Goal: Information Seeking & Learning: Learn about a topic

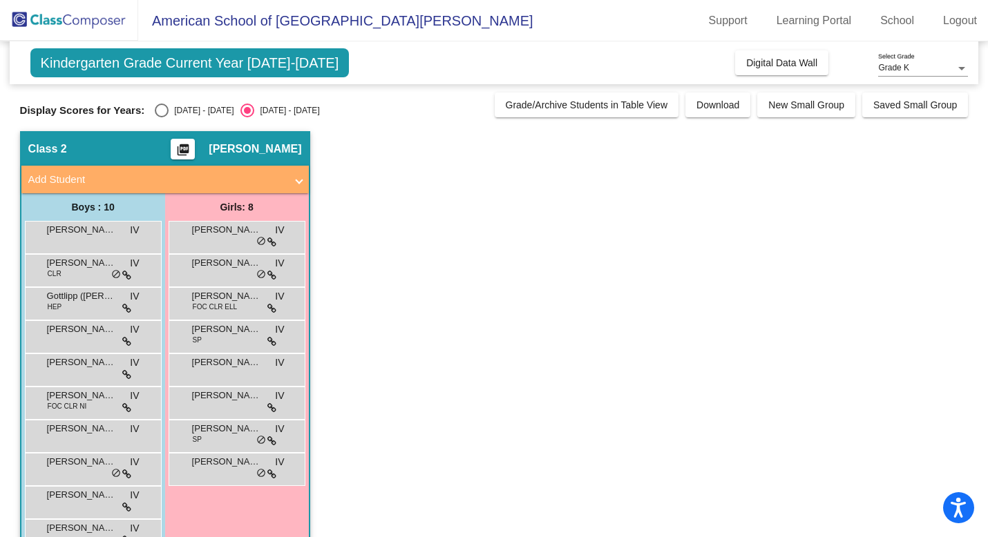
scroll to position [37, 0]
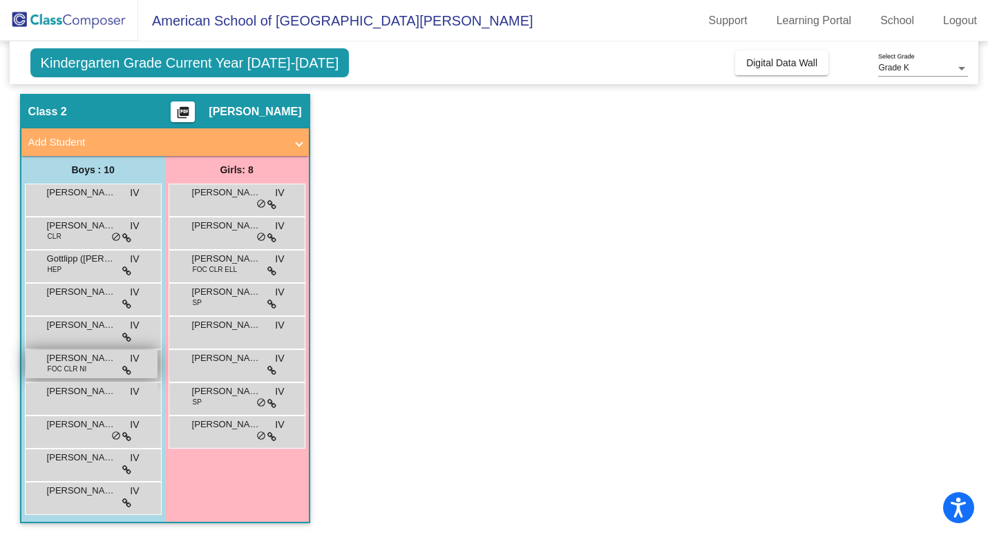
click at [97, 372] on div "Ibrahim Al-Zainal FOC CLR NI IV lock do_not_disturb_alt" at bounding box center [92, 364] width 132 height 28
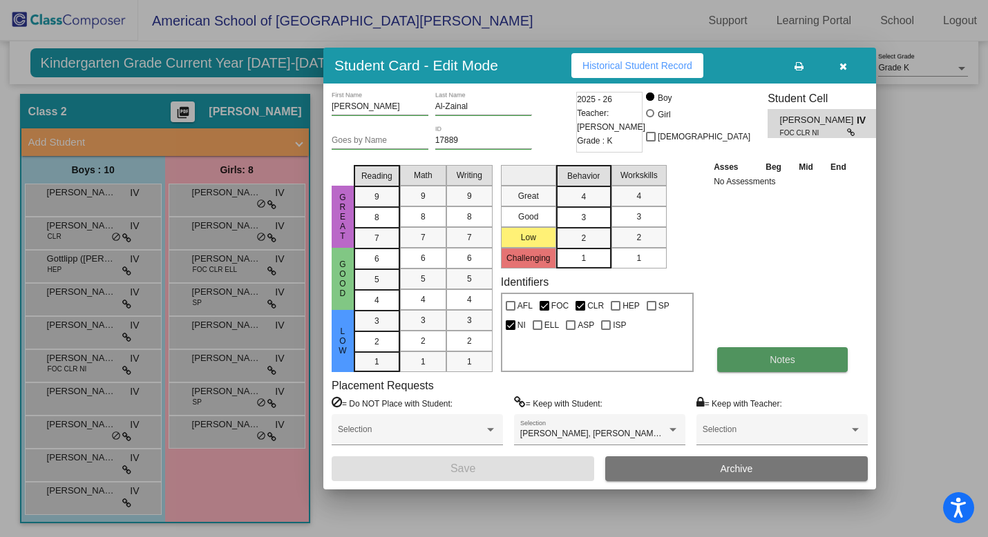
click at [789, 357] on span "Notes" at bounding box center [783, 359] width 26 height 11
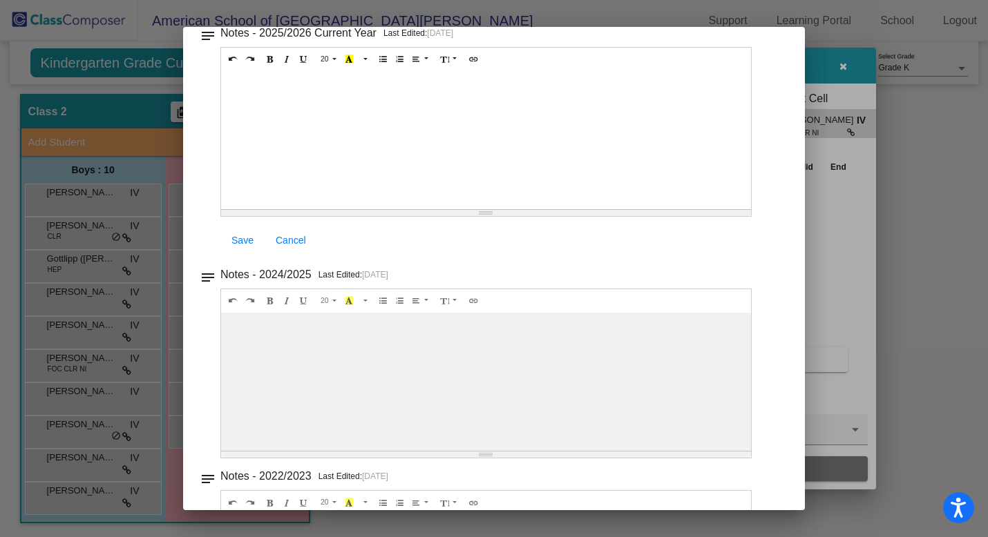
scroll to position [0, 0]
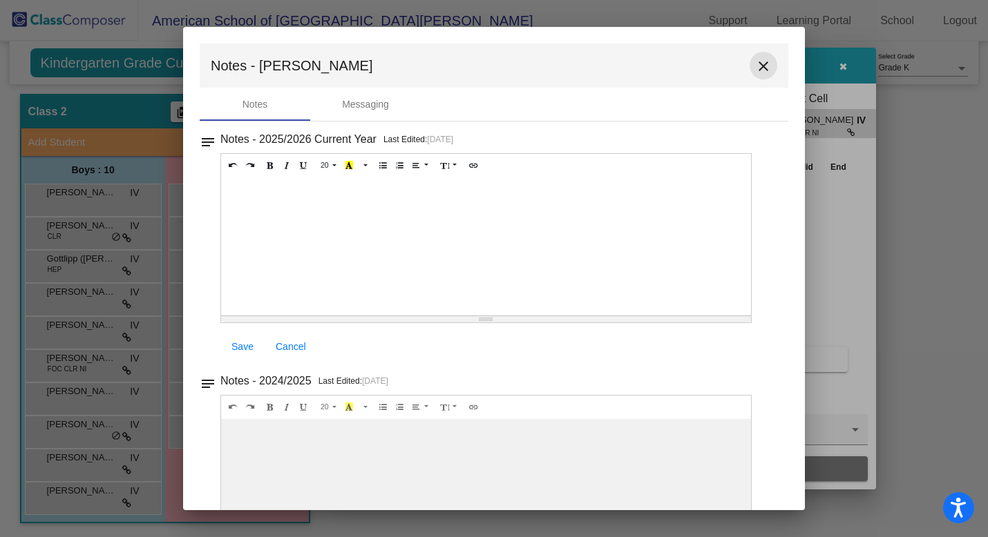
click at [758, 66] on mat-icon "close" at bounding box center [763, 66] width 17 height 17
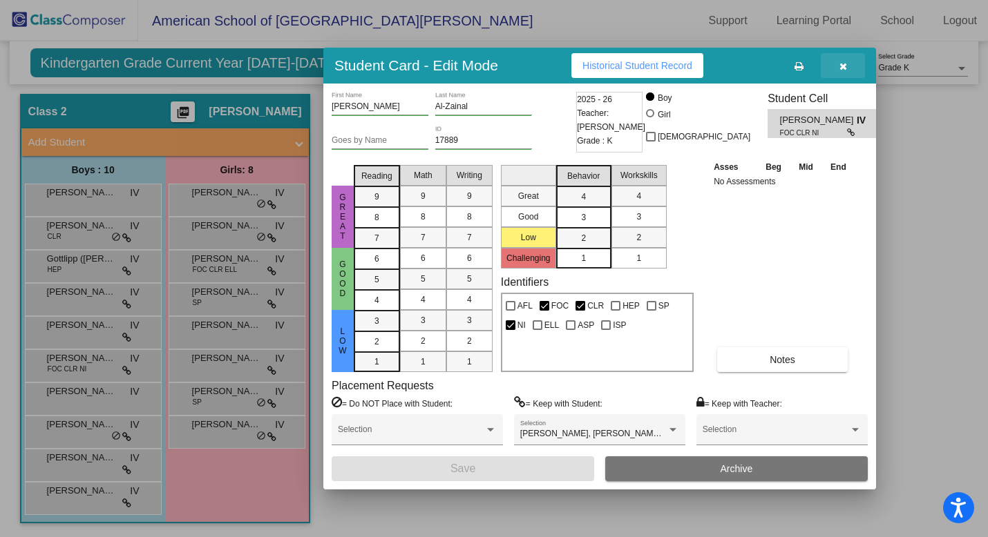
click at [843, 65] on icon "button" at bounding box center [843, 66] width 8 height 10
